Goal: Task Accomplishment & Management: Manage account settings

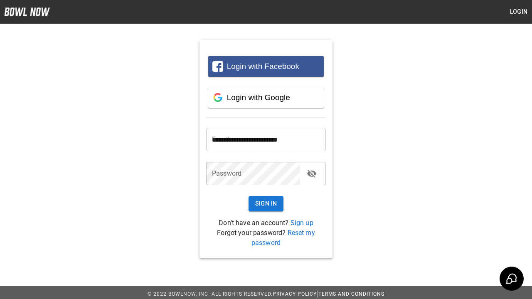
type input "**********"
click at [266, 204] on button "Sign In" at bounding box center [265, 203] width 35 height 15
